Goal: Task Accomplishment & Management: Complete application form

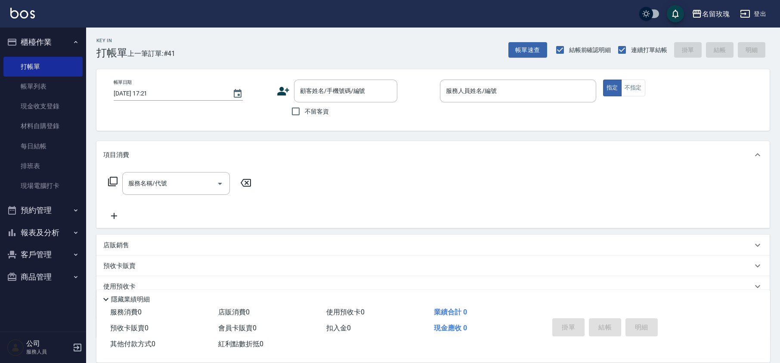
click at [311, 109] on span "不留客資" at bounding box center [317, 111] width 24 height 9
click at [305, 109] on input "不留客資" at bounding box center [296, 111] width 18 height 18
checkbox input "true"
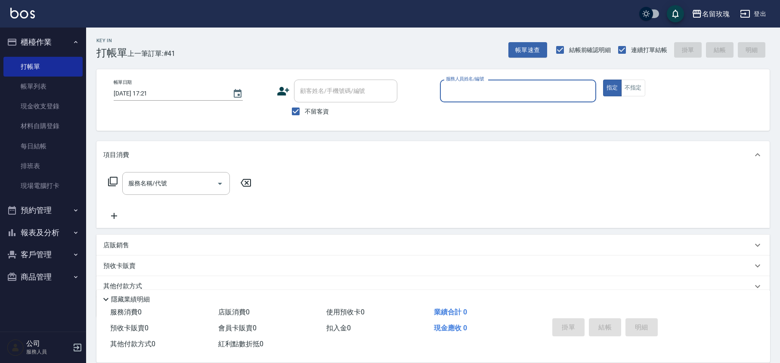
click at [453, 87] on input "服務人員姓名/編號" at bounding box center [518, 90] width 148 height 15
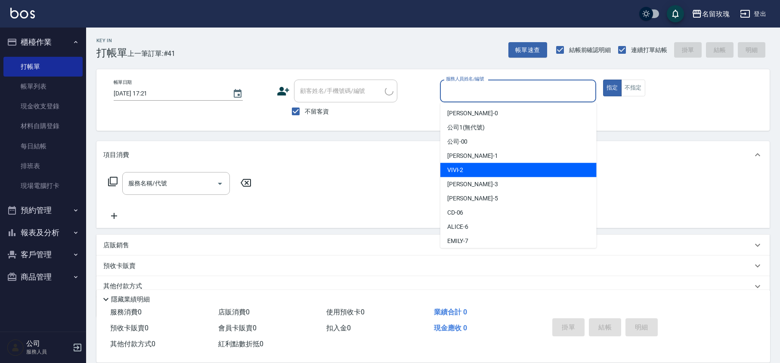
click at [462, 167] on span "VIVI -2" at bounding box center [455, 170] width 16 height 9
type input "VIVI-2"
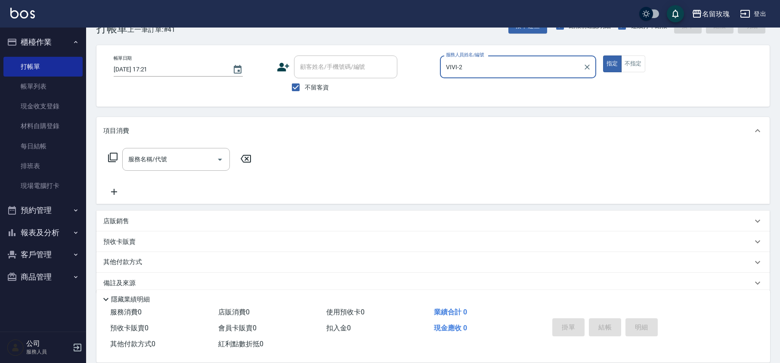
scroll to position [35, 0]
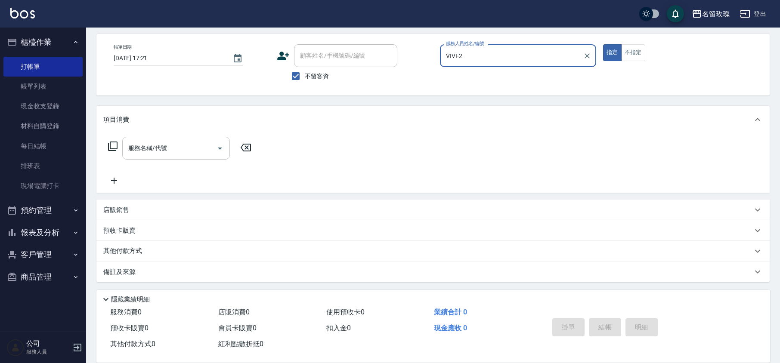
click at [143, 139] on div "服務名稱/代號" at bounding box center [176, 148] width 108 height 23
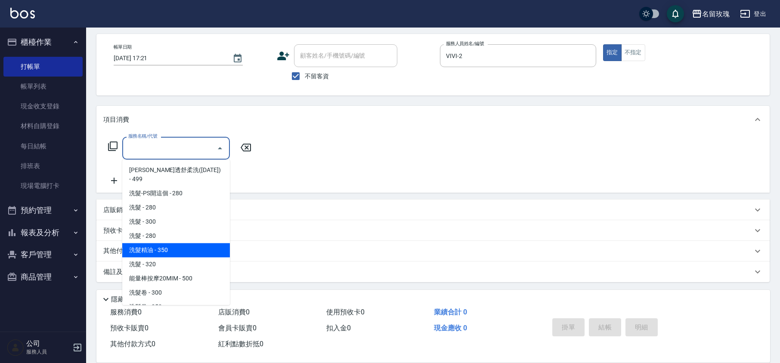
click at [169, 243] on span "洗髮精油 - 350" at bounding box center [176, 250] width 108 height 14
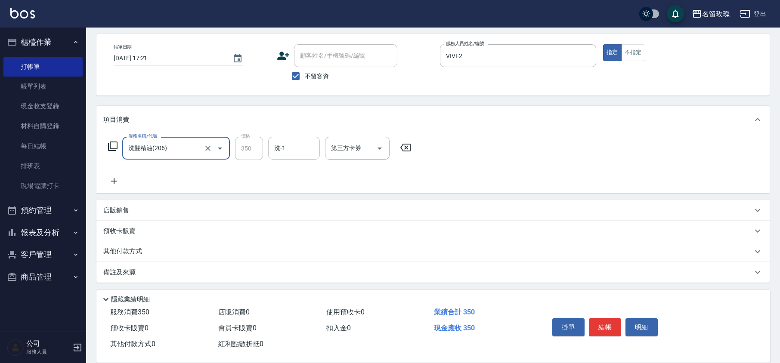
click at [293, 147] on input "洗-1" at bounding box center [294, 148] width 44 height 15
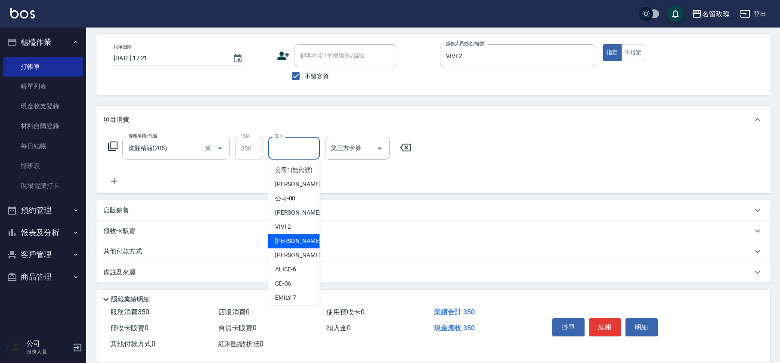
click at [164, 139] on div "洗髮精油(206) 服務名稱/代號" at bounding box center [176, 148] width 108 height 23
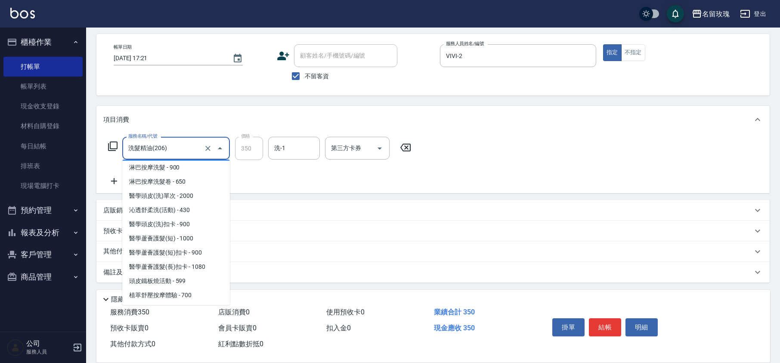
scroll to position [229, 0]
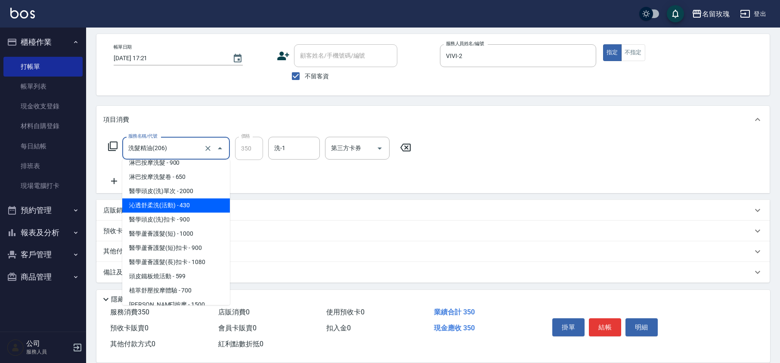
click at [167, 198] on span "沁透舒柔洗(活動) - 430" at bounding box center [176, 205] width 108 height 14
type input "[PERSON_NAME]透[PERSON_NAME]洗(活動)(228)"
type input "430"
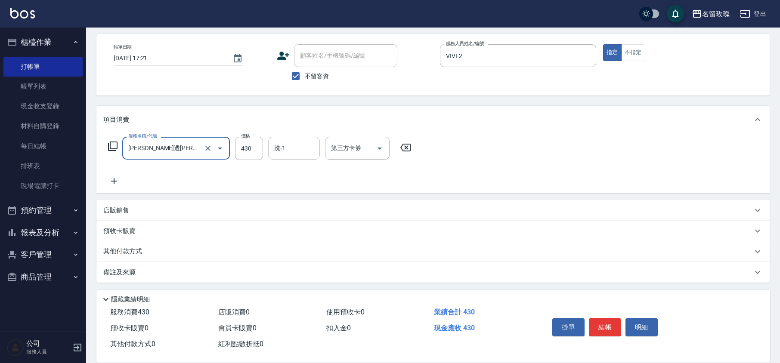
click at [311, 147] on input "洗-1" at bounding box center [294, 148] width 44 height 15
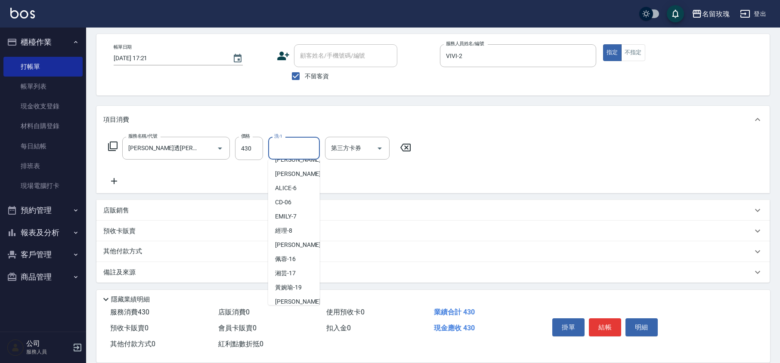
scroll to position [169, 0]
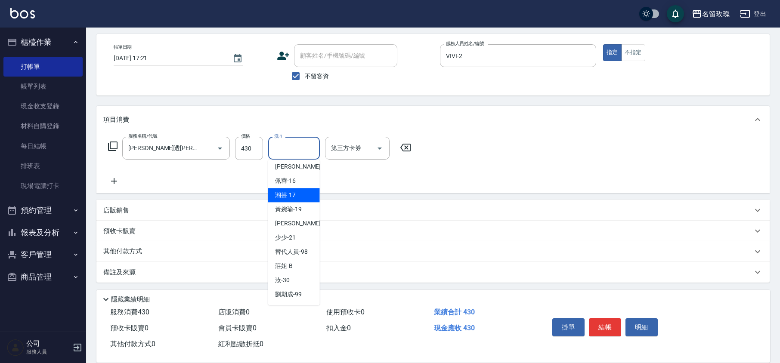
click at [294, 198] on span "湘芸 -17" at bounding box center [285, 195] width 21 height 9
type input "湘芸-17"
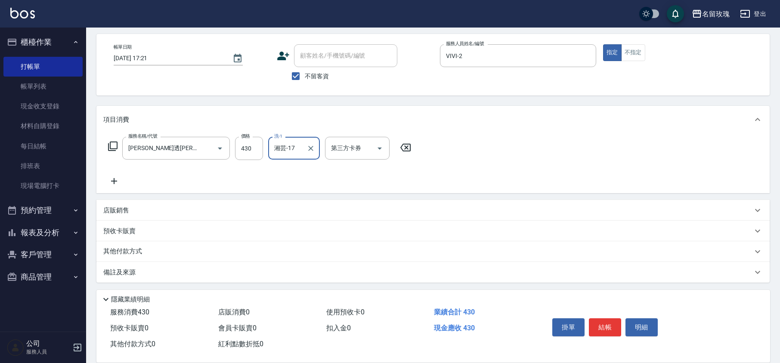
click at [114, 174] on div "服務名稱/代號 [PERSON_NAME]透舒柔洗(活動)(228) 服務名稱/代號 價格 430 價格 洗-1 湘芸-17 洗-1 第三方卡券 第三方卡券" at bounding box center [259, 161] width 313 height 49
click at [114, 179] on icon at bounding box center [114, 181] width 22 height 10
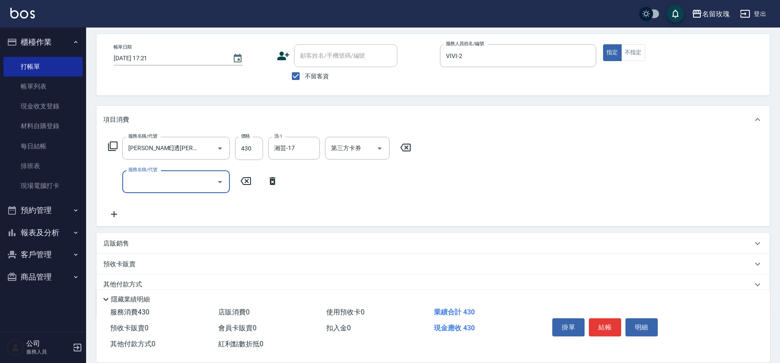
click at [143, 179] on input "服務名稱/代號" at bounding box center [169, 181] width 87 height 15
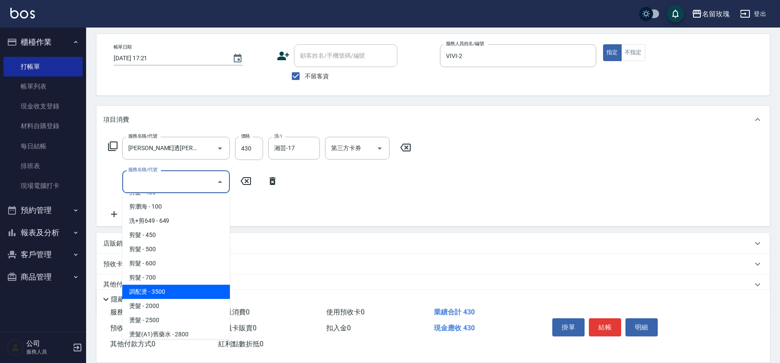
scroll to position [401, 0]
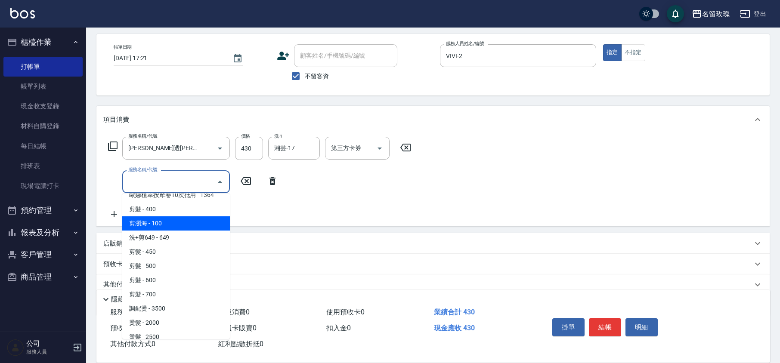
click at [153, 216] on span "剪瀏海 - 100" at bounding box center [176, 223] width 108 height 14
type input "剪瀏海(302)"
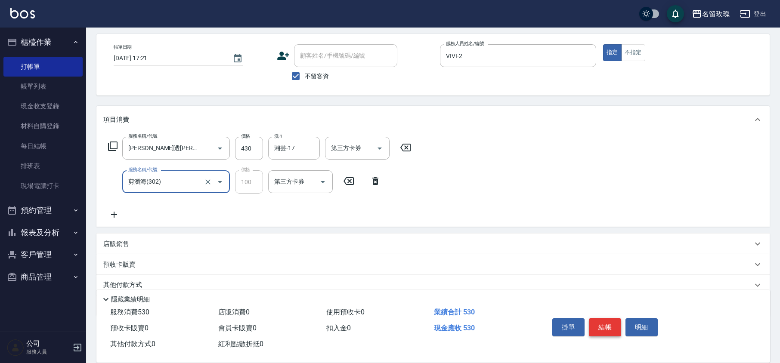
click at [599, 322] on button "結帳" at bounding box center [605, 327] width 32 height 18
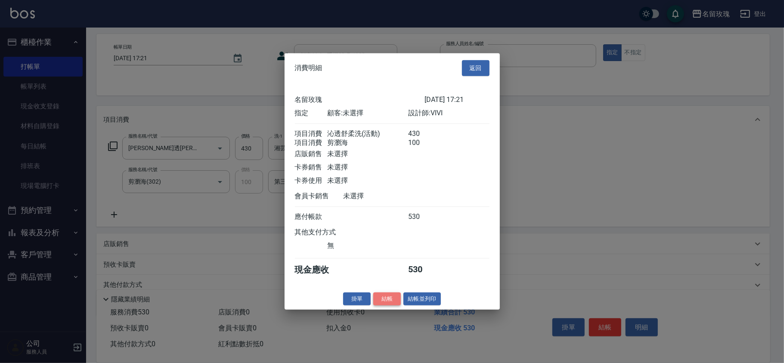
click at [379, 300] on button "結帳" at bounding box center [387, 298] width 28 height 13
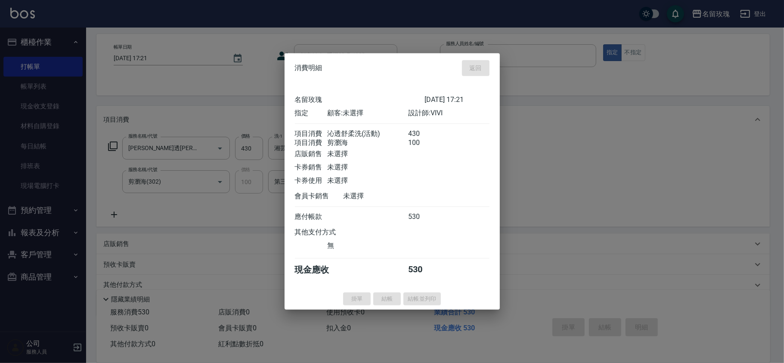
type input "[DATE] 17:52"
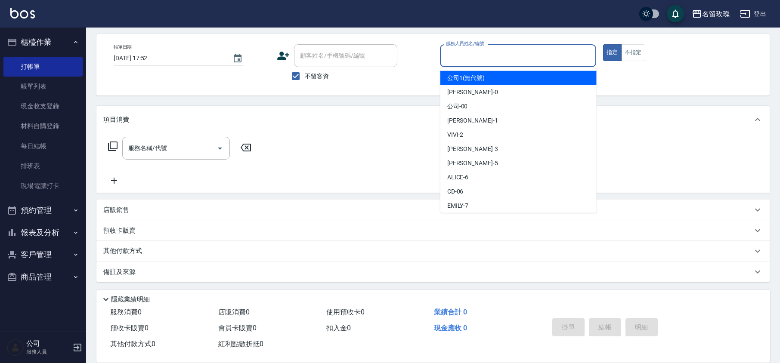
click at [478, 61] on input "服務人員姓名/編號" at bounding box center [518, 55] width 148 height 15
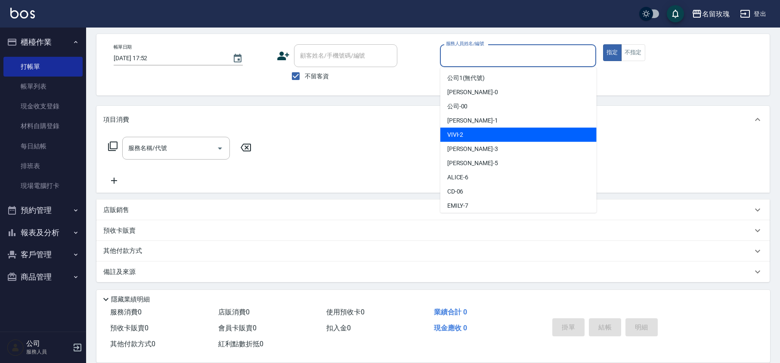
click at [460, 133] on span "VIVI -2" at bounding box center [455, 134] width 16 height 9
type input "VIVI-2"
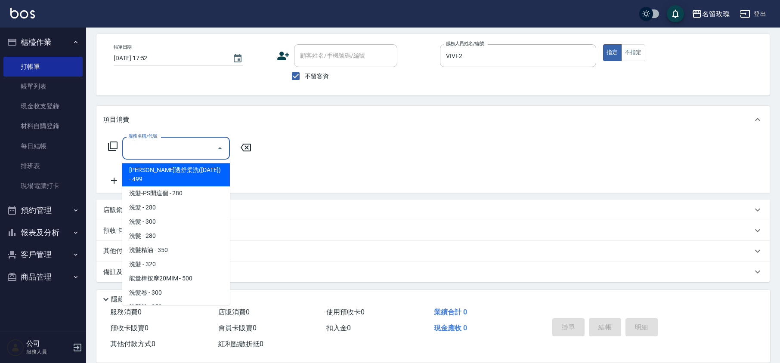
click at [151, 148] on input "服務名稱/代號" at bounding box center [169, 148] width 87 height 15
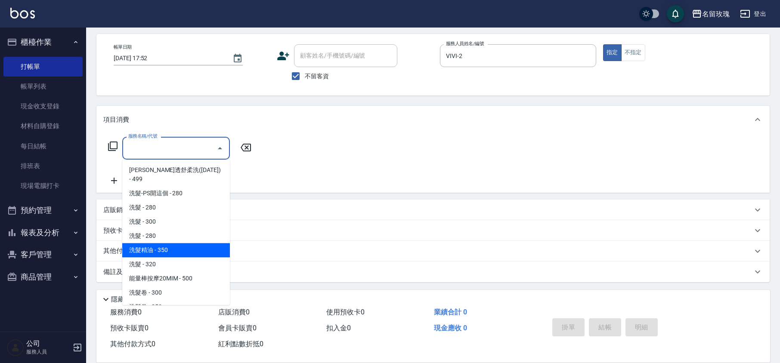
click at [165, 243] on span "洗髮精油 - 350" at bounding box center [176, 250] width 108 height 14
type input "洗髮精油(206)"
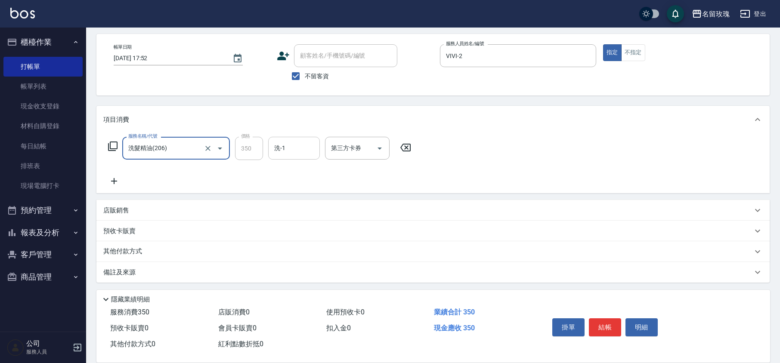
click at [290, 142] on input "洗-1" at bounding box center [294, 148] width 44 height 15
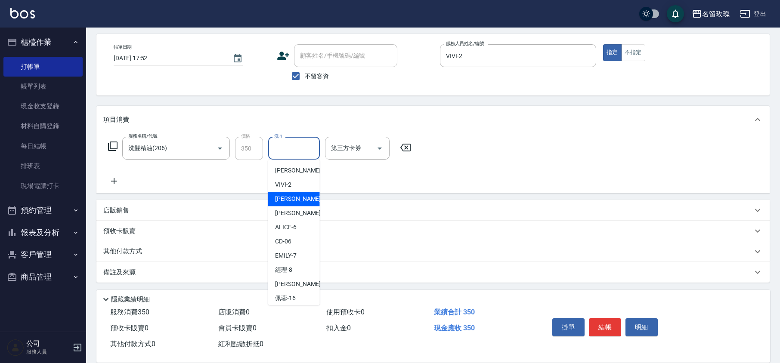
scroll to position [114, 0]
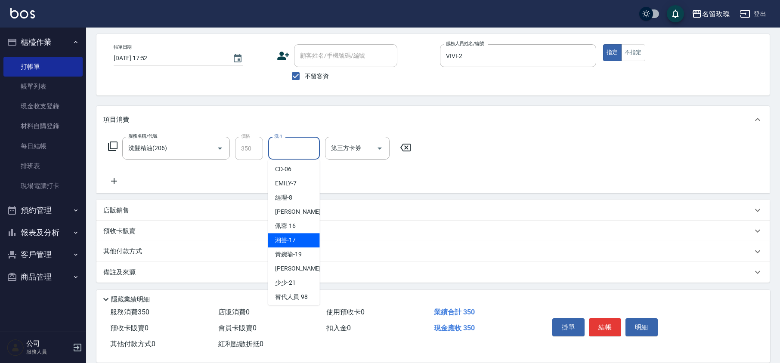
click at [286, 243] on div "湘芸 -17" at bounding box center [294, 240] width 52 height 14
type input "湘芸-17"
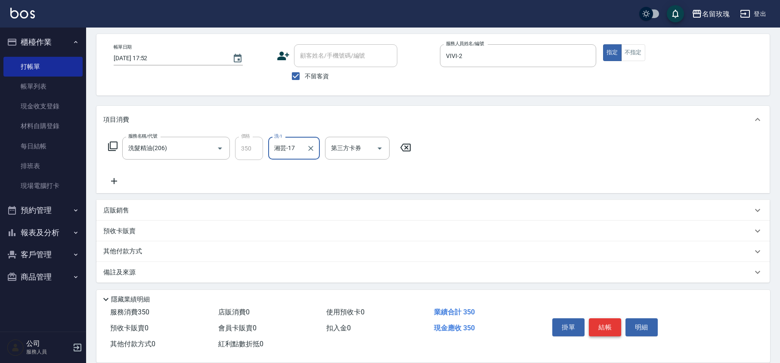
click at [606, 331] on button "結帳" at bounding box center [605, 327] width 32 height 18
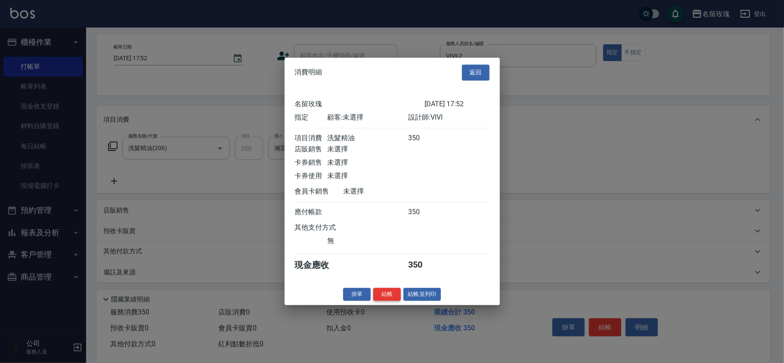
click at [386, 301] on button "結帳" at bounding box center [387, 294] width 28 height 13
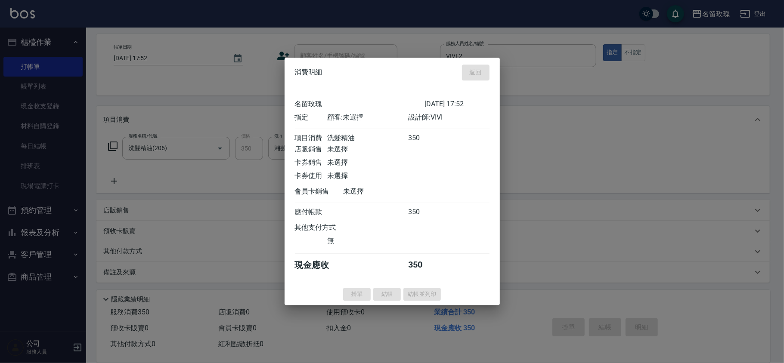
type input "[DATE] 18:16"
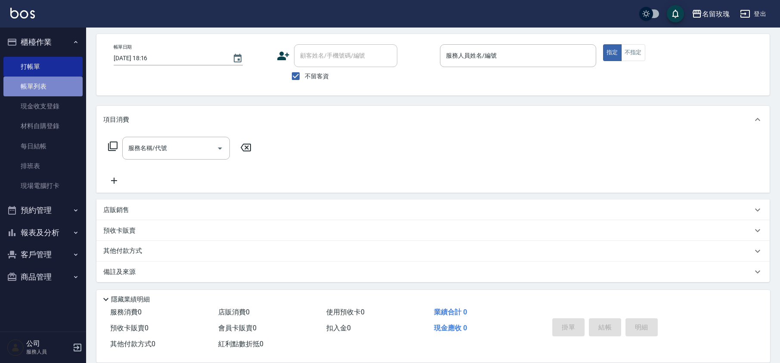
click at [34, 88] on link "帳單列表" at bounding box center [42, 87] width 79 height 20
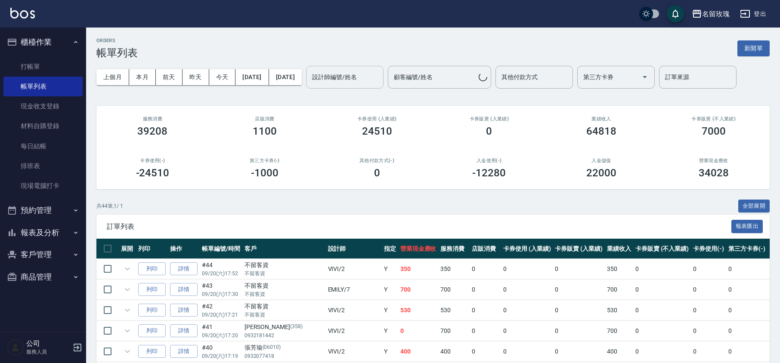
click at [374, 82] on input "設計師編號/姓名" at bounding box center [345, 77] width 70 height 15
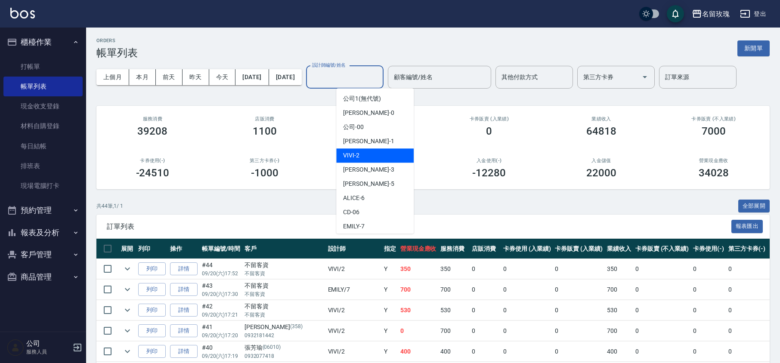
click at [373, 157] on div "VIVI -2" at bounding box center [374, 155] width 77 height 14
type input "VIVI-2"
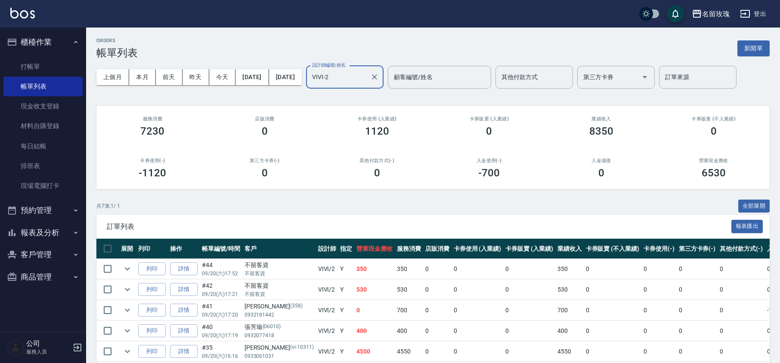
scroll to position [85, 0]
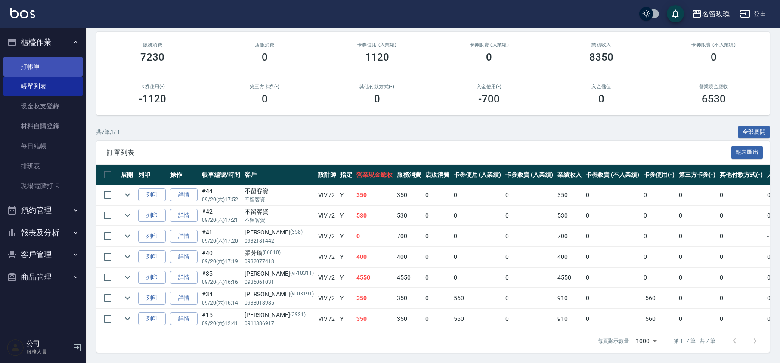
drag, startPoint x: 19, startPoint y: 76, endPoint x: 26, endPoint y: 66, distance: 12.1
click at [21, 77] on link "帳單列表" at bounding box center [42, 87] width 79 height 20
click at [33, 59] on link "打帳單" at bounding box center [42, 67] width 79 height 20
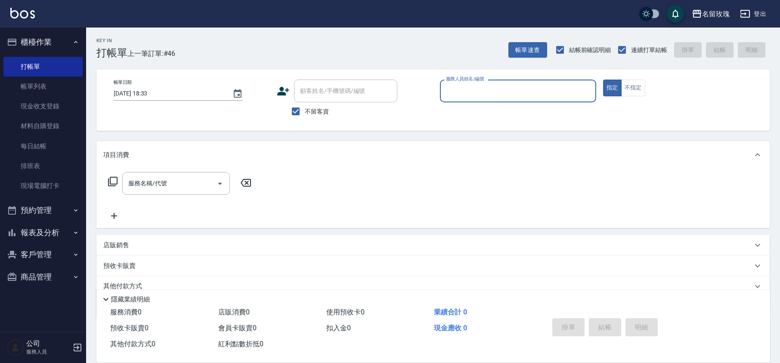
click at [315, 120] on label "不留客資" at bounding box center [308, 111] width 42 height 18
click at [305, 120] on input "不留客資" at bounding box center [296, 111] width 18 height 18
checkbox input "false"
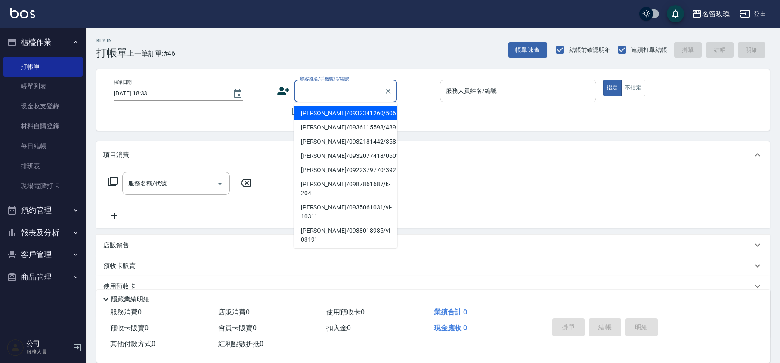
drag, startPoint x: 333, startPoint y: 87, endPoint x: 367, endPoint y: 84, distance: 34.1
click at [334, 87] on input "顧客姓名/手機號碼/編號" at bounding box center [339, 90] width 83 height 15
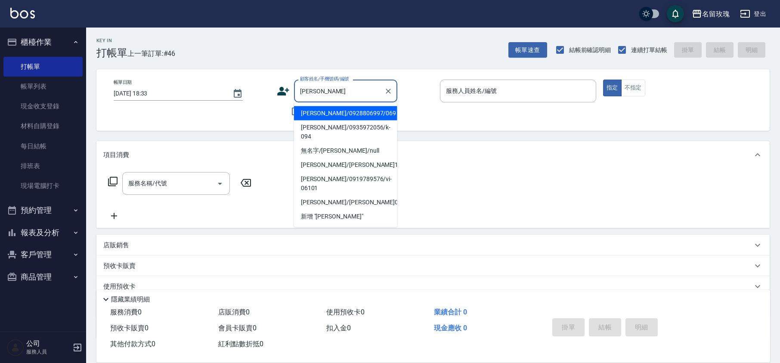
click at [363, 119] on li "[PERSON_NAME]/0928806997/069" at bounding box center [345, 113] width 103 height 14
type input "[PERSON_NAME]/0928806997/069"
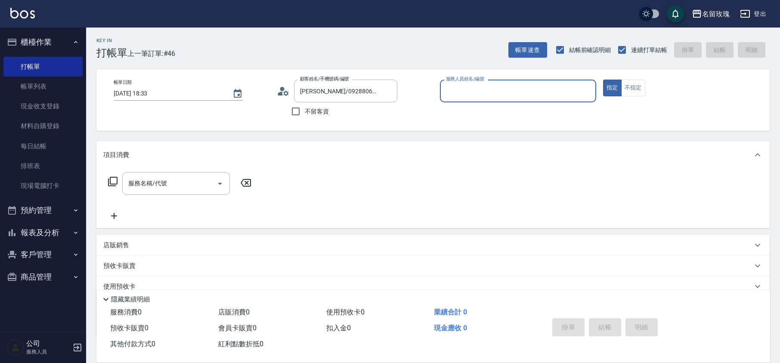
type input "[PERSON_NAME]-5"
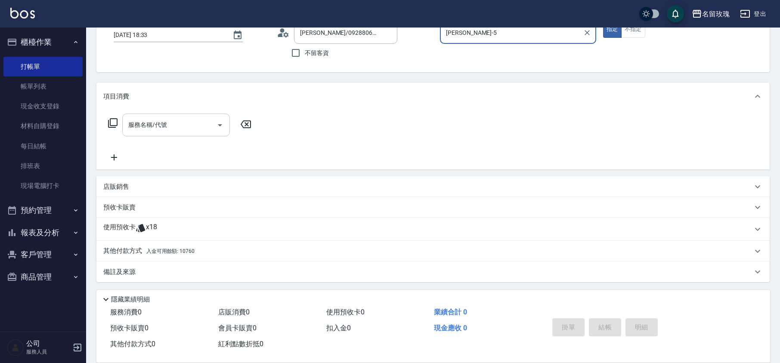
click at [164, 128] on input "服務名稱/代號" at bounding box center [169, 124] width 87 height 15
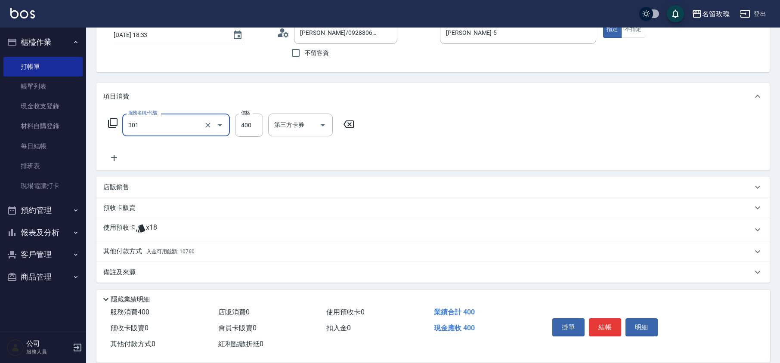
type input "剪髮(301)"
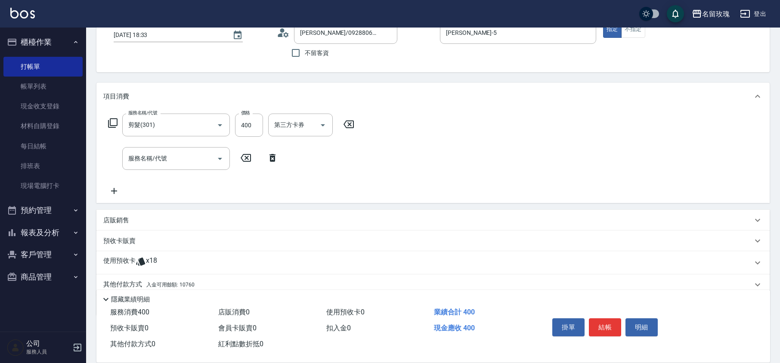
click at [276, 160] on icon at bounding box center [273, 158] width 22 height 10
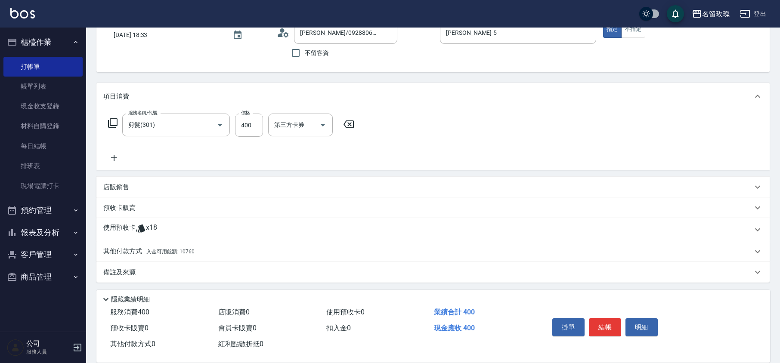
scroll to position [59, 0]
click at [109, 248] on p "其他付款方式 入金可用餘額: 10760" at bounding box center [148, 251] width 91 height 9
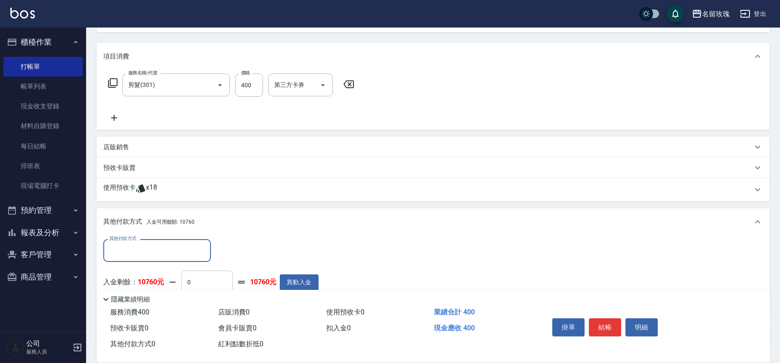
scroll to position [146, 0]
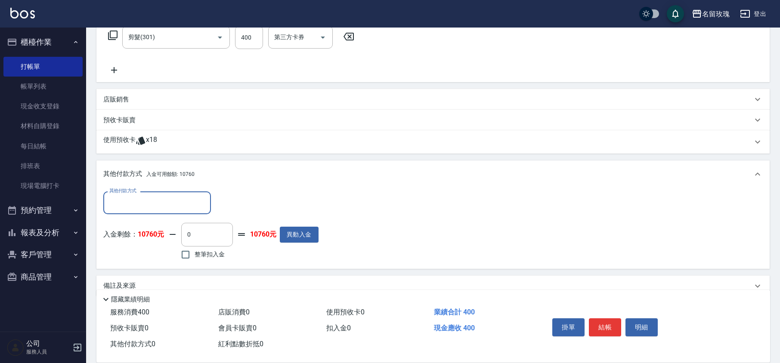
click at [216, 253] on span "整筆扣入金" at bounding box center [209, 254] width 30 height 9
click at [194, 253] on input "整筆扣入金" at bounding box center [185, 255] width 18 height 18
checkbox input "true"
type input "400"
click at [279, 261] on div "入金剩餘： 10760元 400 ​ 整筆扣入金 10360元 異動入金" at bounding box center [210, 242] width 215 height 39
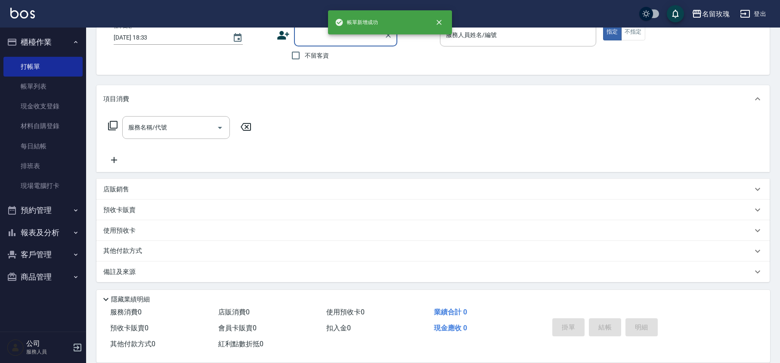
scroll to position [0, 0]
